Goal: Task Accomplishment & Management: Use online tool/utility

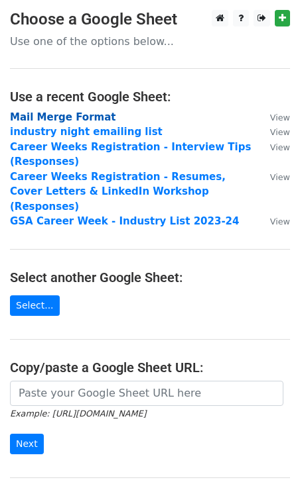
click at [70, 113] on strong "Mail Merge Format" at bounding box center [62, 117] width 105 height 12
click at [71, 116] on strong "Mail Merge Format" at bounding box center [62, 117] width 105 height 12
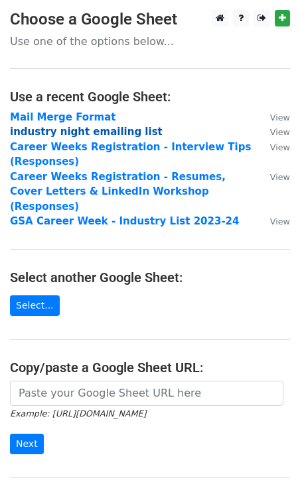
scroll to position [38, 0]
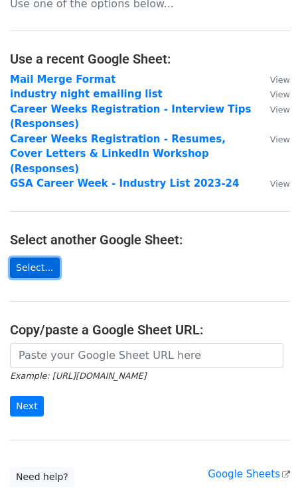
click at [30, 258] on link "Select..." at bounding box center [35, 268] width 50 height 21
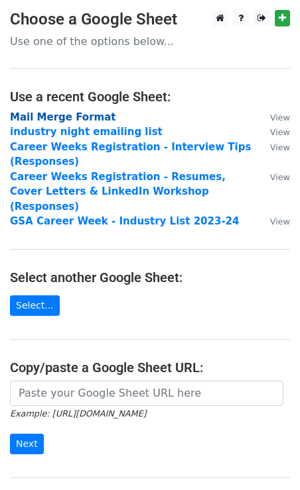
click at [59, 123] on strong "Mail Merge Format" at bounding box center [62, 117] width 105 height 12
click at [271, 118] on small "View" at bounding box center [280, 118] width 20 height 10
click at [59, 113] on strong "Mail Merge Format" at bounding box center [62, 117] width 105 height 12
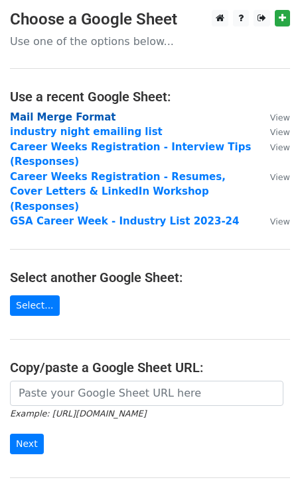
click at [59, 113] on strong "Mail Merge Format" at bounding box center [62, 117] width 105 height 12
click at [74, 62] on main "Choose a Google Sheet Use one of the options below... Use a recent Google Sheet…" at bounding box center [150, 268] width 300 height 516
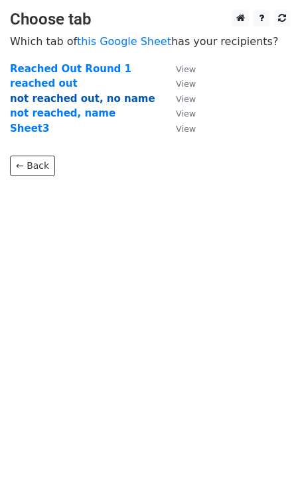
click at [70, 101] on strong "not reached out, no name" at bounding box center [82, 99] width 145 height 12
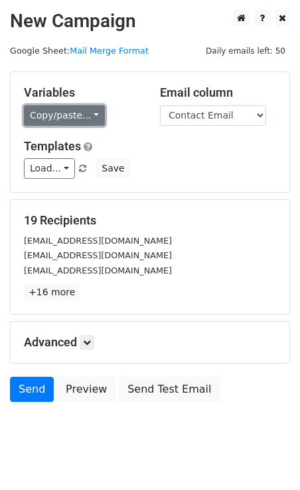
click at [72, 108] on link "Copy/paste..." at bounding box center [64, 115] width 81 height 21
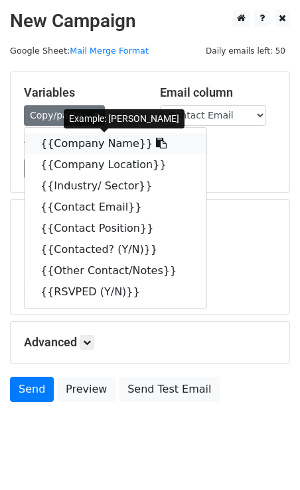
click at [78, 140] on link "{{Company Name}}" at bounding box center [116, 143] width 182 height 21
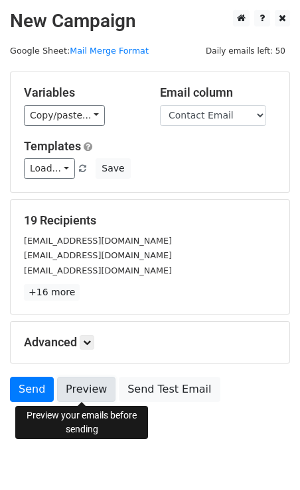
click at [87, 391] on link "Preview" at bounding box center [86, 389] width 58 height 25
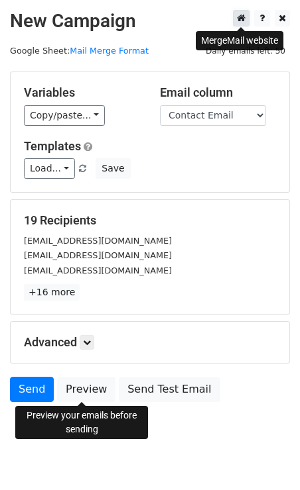
click at [235, 17] on link at bounding box center [241, 18] width 17 height 17
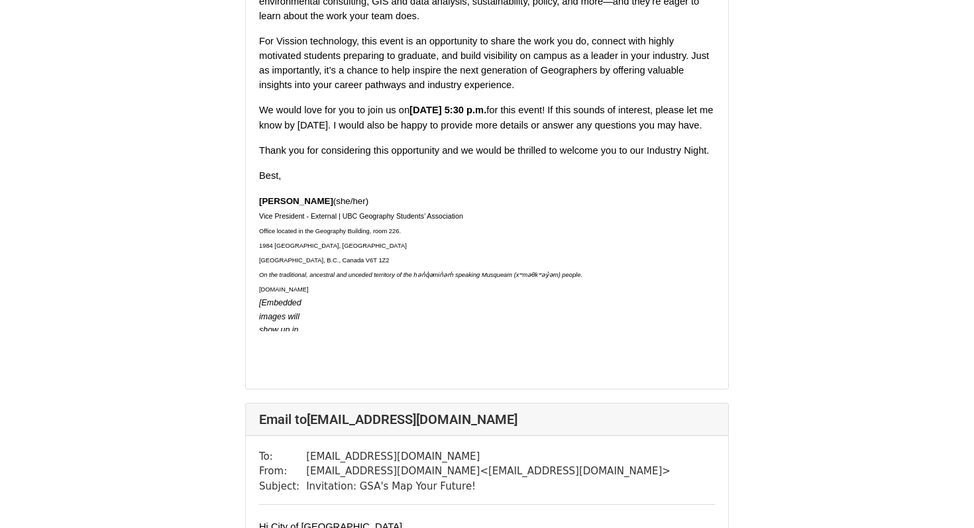
scroll to position [11404, 0]
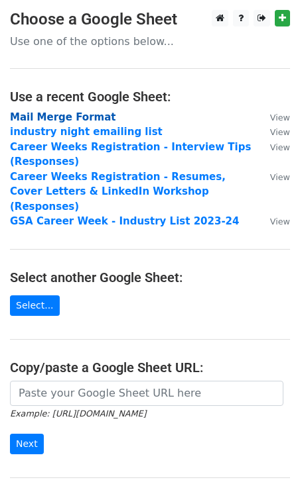
click at [64, 115] on strong "Mail Merge Format" at bounding box center [62, 117] width 105 height 12
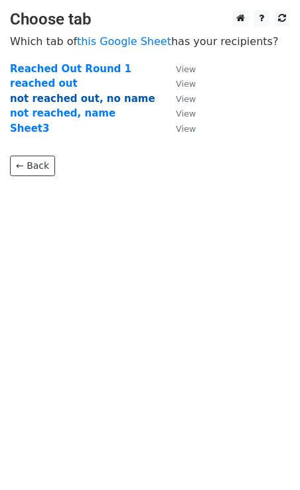
click at [87, 98] on strong "not reached out, no name" at bounding box center [82, 99] width 145 height 12
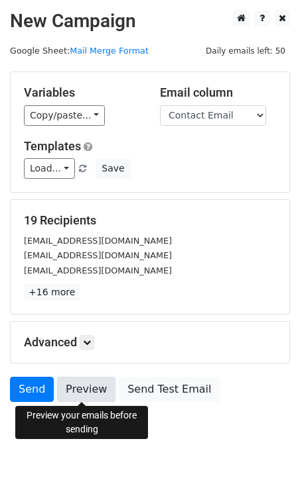
click at [92, 388] on link "Preview" at bounding box center [86, 389] width 58 height 25
click at [83, 388] on link "Preview" at bounding box center [86, 389] width 58 height 25
click at [86, 343] on icon at bounding box center [87, 343] width 8 height 8
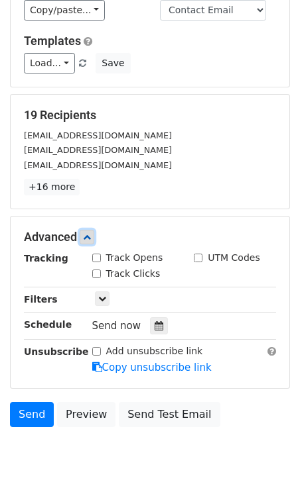
scroll to position [154, 0]
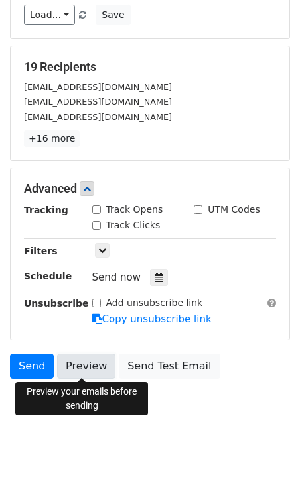
click at [89, 376] on link "Preview" at bounding box center [86, 366] width 58 height 25
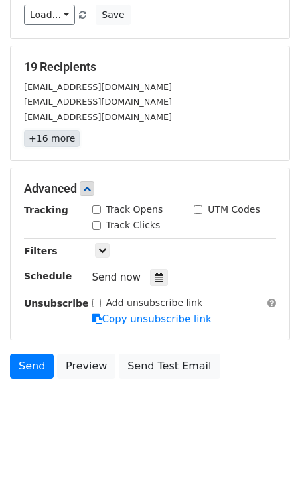
click at [40, 144] on link "+16 more" at bounding box center [52, 139] width 56 height 17
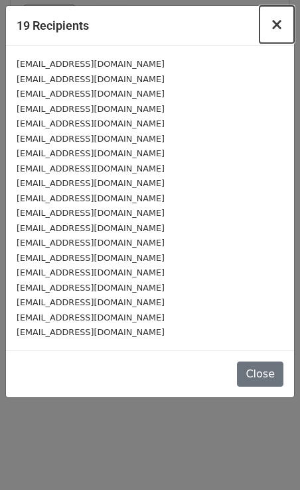
click at [276, 27] on span "×" at bounding box center [276, 24] width 13 height 19
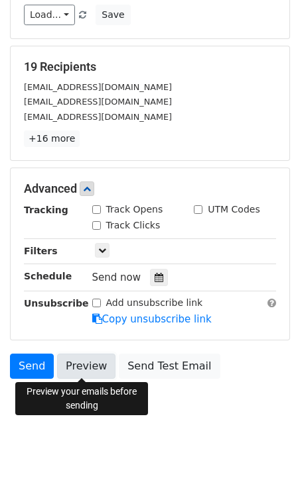
click at [79, 368] on link "Preview" at bounding box center [86, 366] width 58 height 25
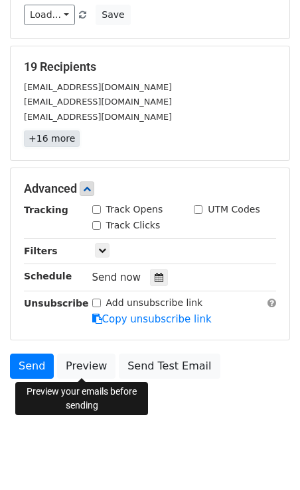
click at [52, 144] on link "+16 more" at bounding box center [52, 139] width 56 height 17
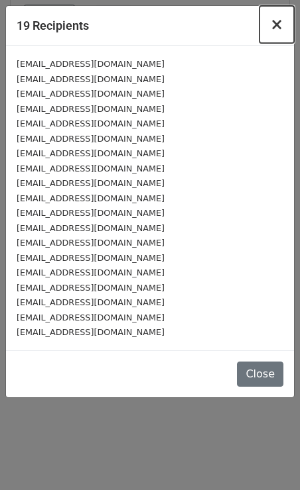
click at [272, 27] on span "×" at bounding box center [276, 24] width 13 height 19
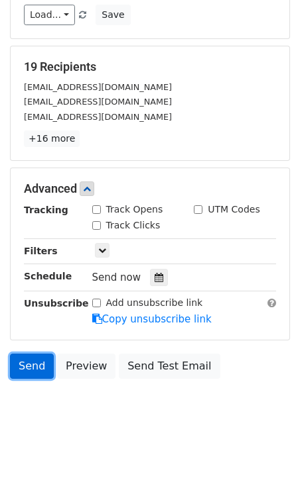
click at [33, 363] on link "Send" at bounding box center [32, 366] width 44 height 25
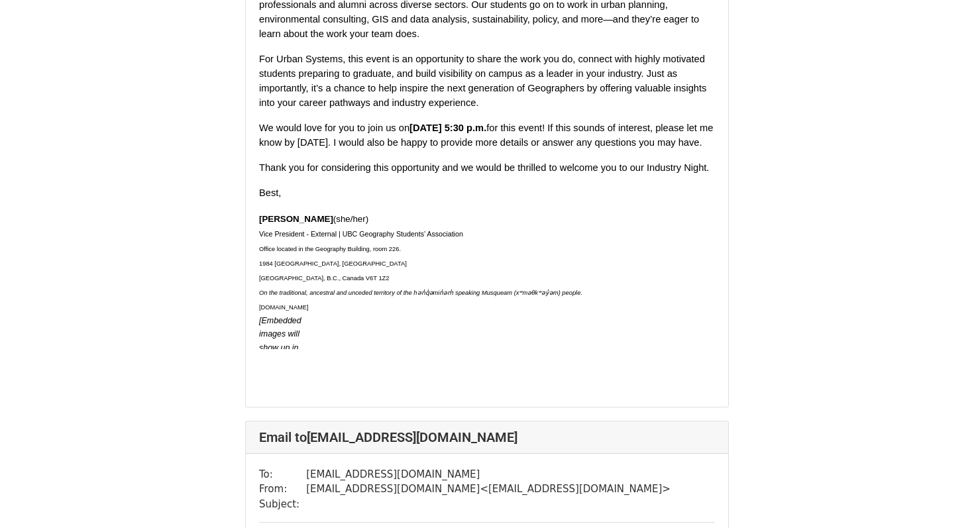
scroll to position [8885, 0]
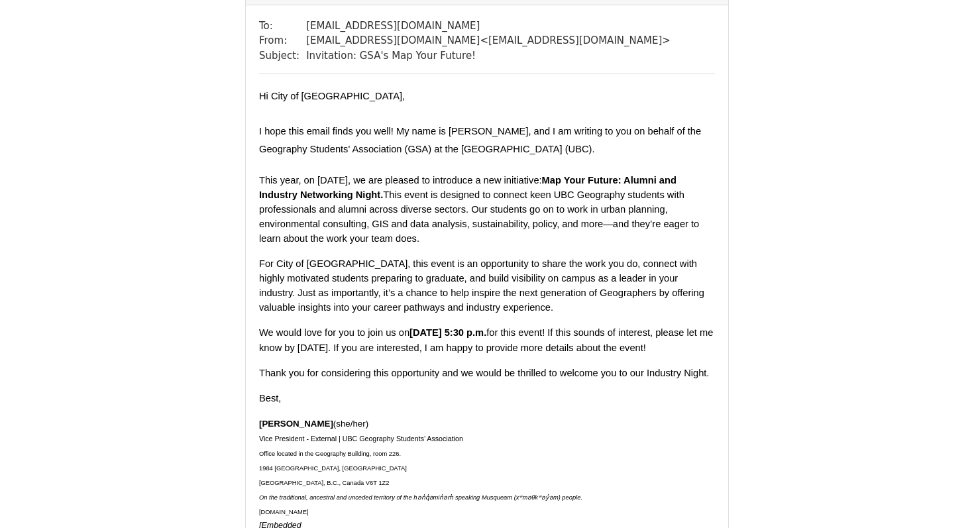
scroll to position [10620, 0]
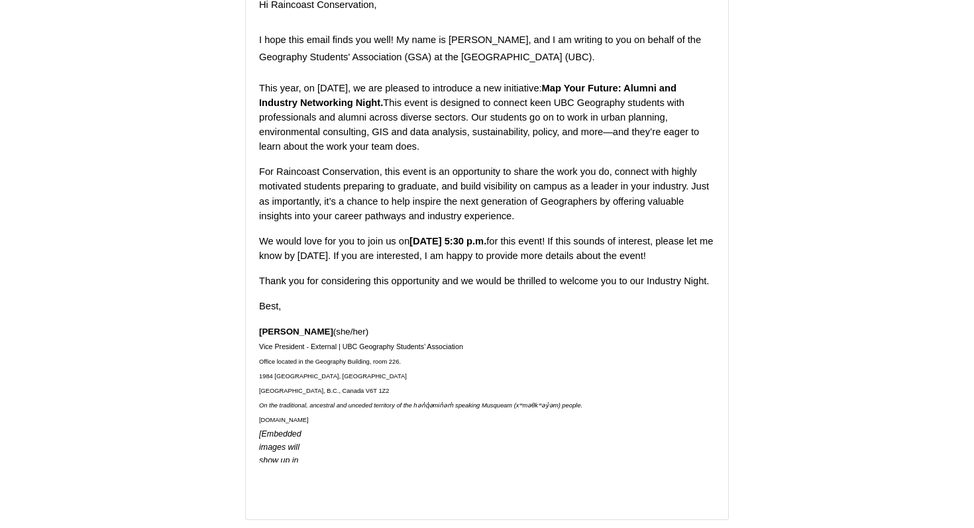
scroll to position [3857, 0]
